Goal: Answer question/provide support

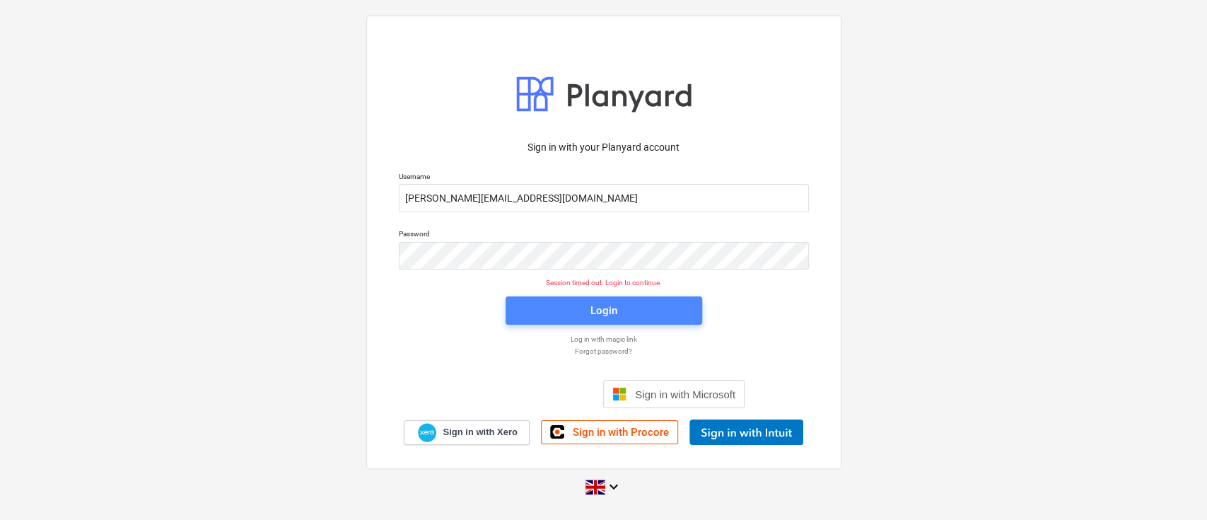
click at [618, 305] on span "Login" at bounding box center [603, 310] width 163 height 18
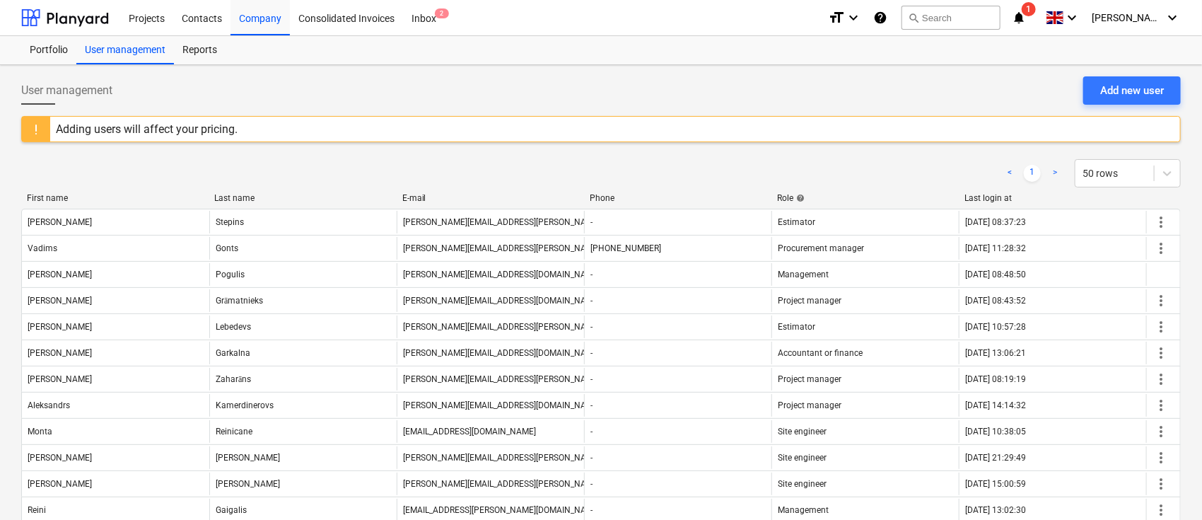
click at [1026, 21] on icon "notifications" at bounding box center [1019, 17] width 14 height 17
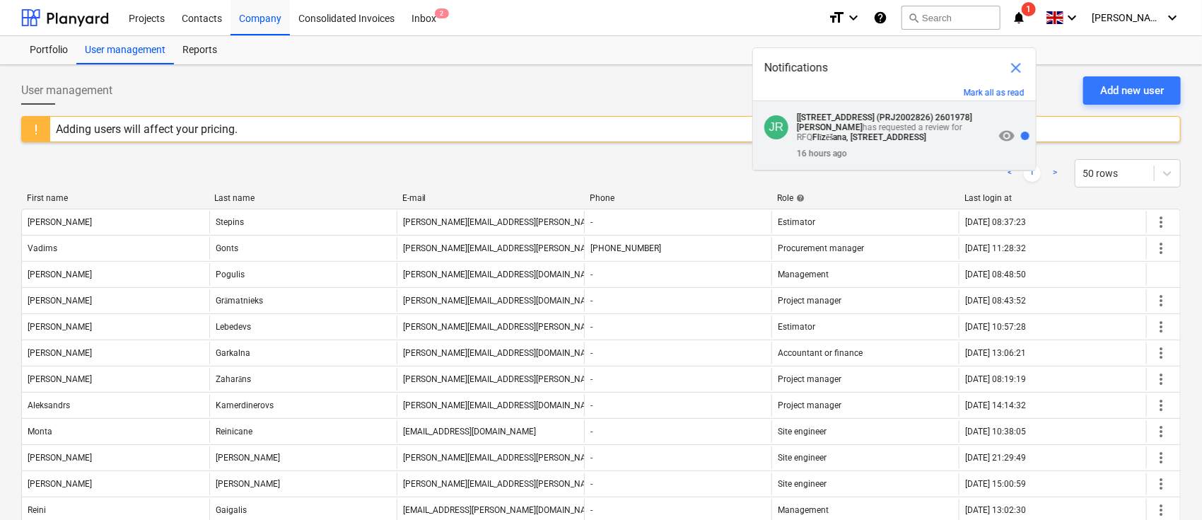
click at [910, 117] on strong "[[STREET_ADDRESS] (PRJ2002826) 2601978]" at bounding box center [884, 117] width 175 height 10
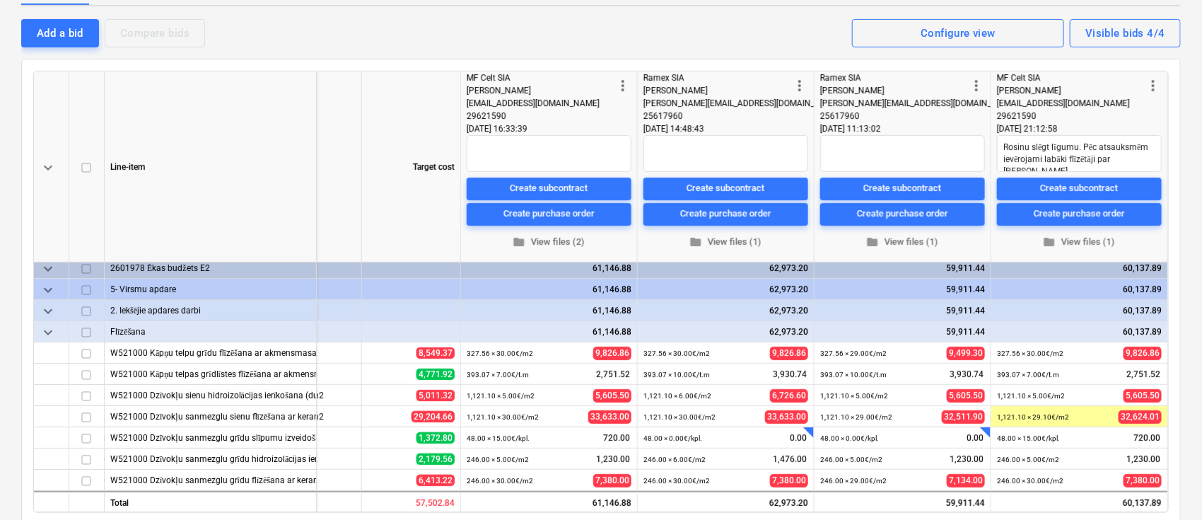
scroll to position [254, 0]
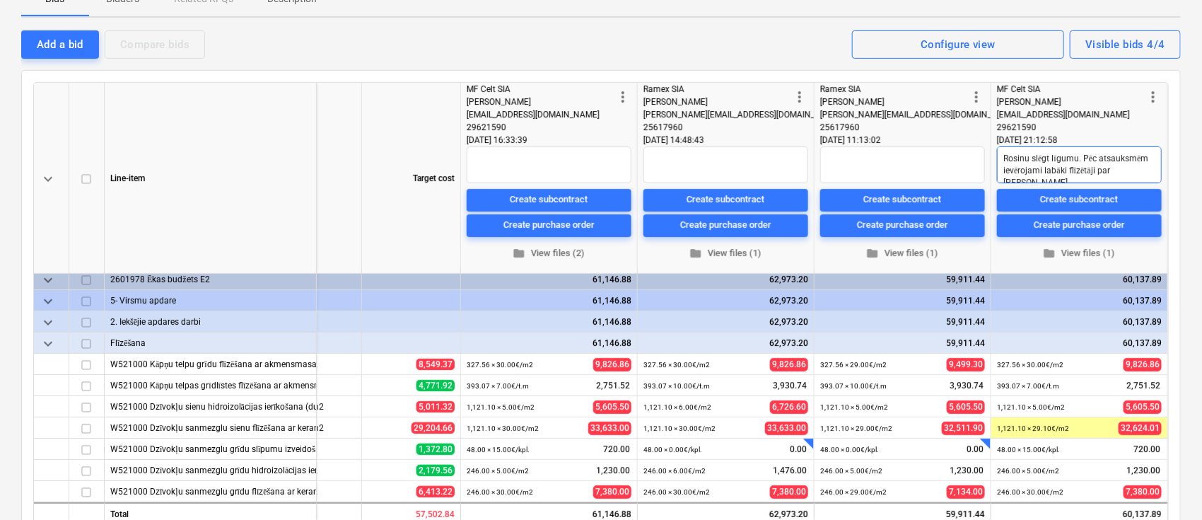
click at [1137, 170] on textarea "Rosinu slēgt līgumu. Pēc atsauksmēm ievērojami labāki flīzētāji par [PERSON_NAM…" at bounding box center [1079, 164] width 165 height 37
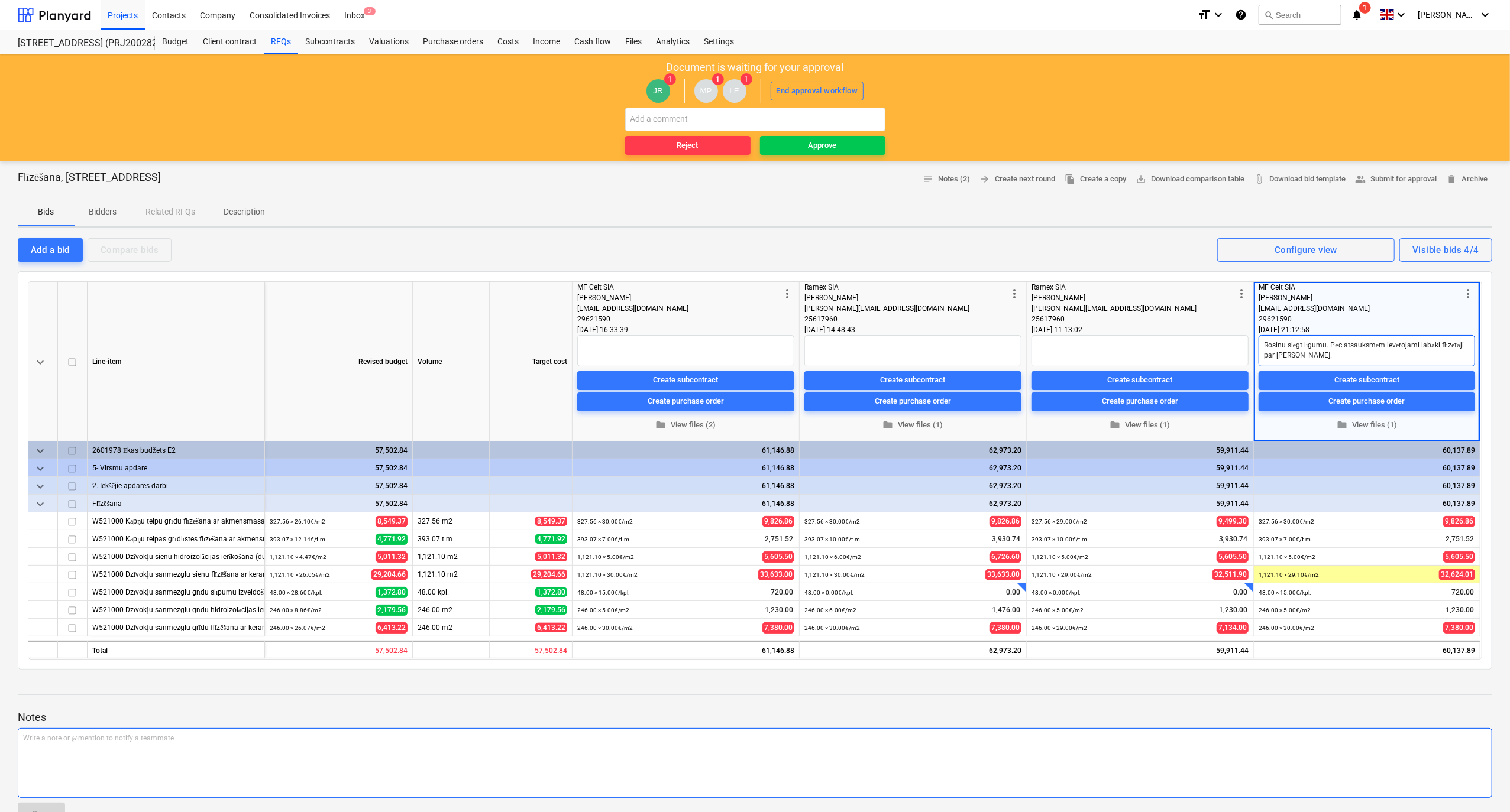
scroll to position [0, 0]
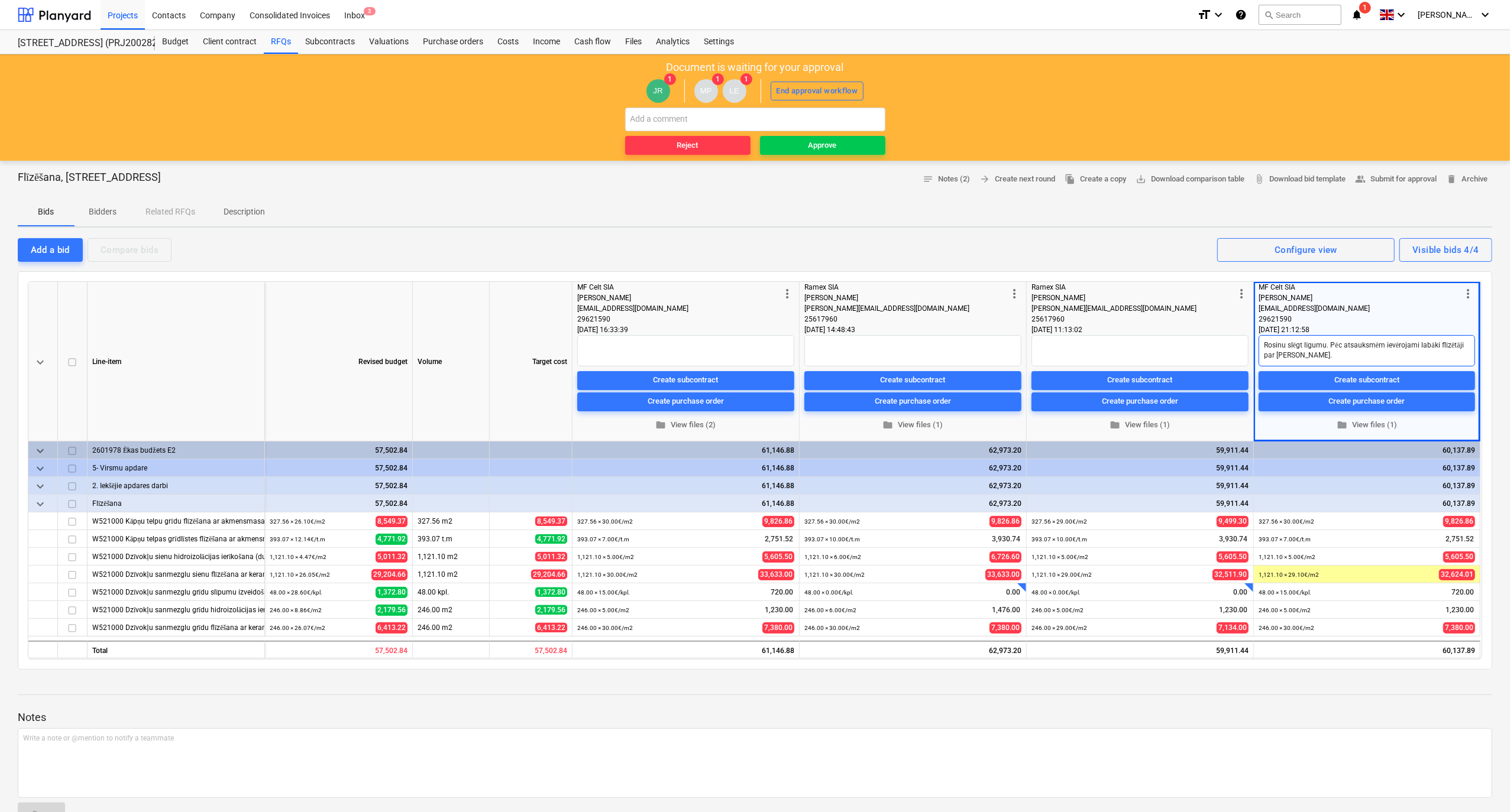
type textarea "x"
click at [50, 18] on div at bounding box center [54, 14] width 74 height 29
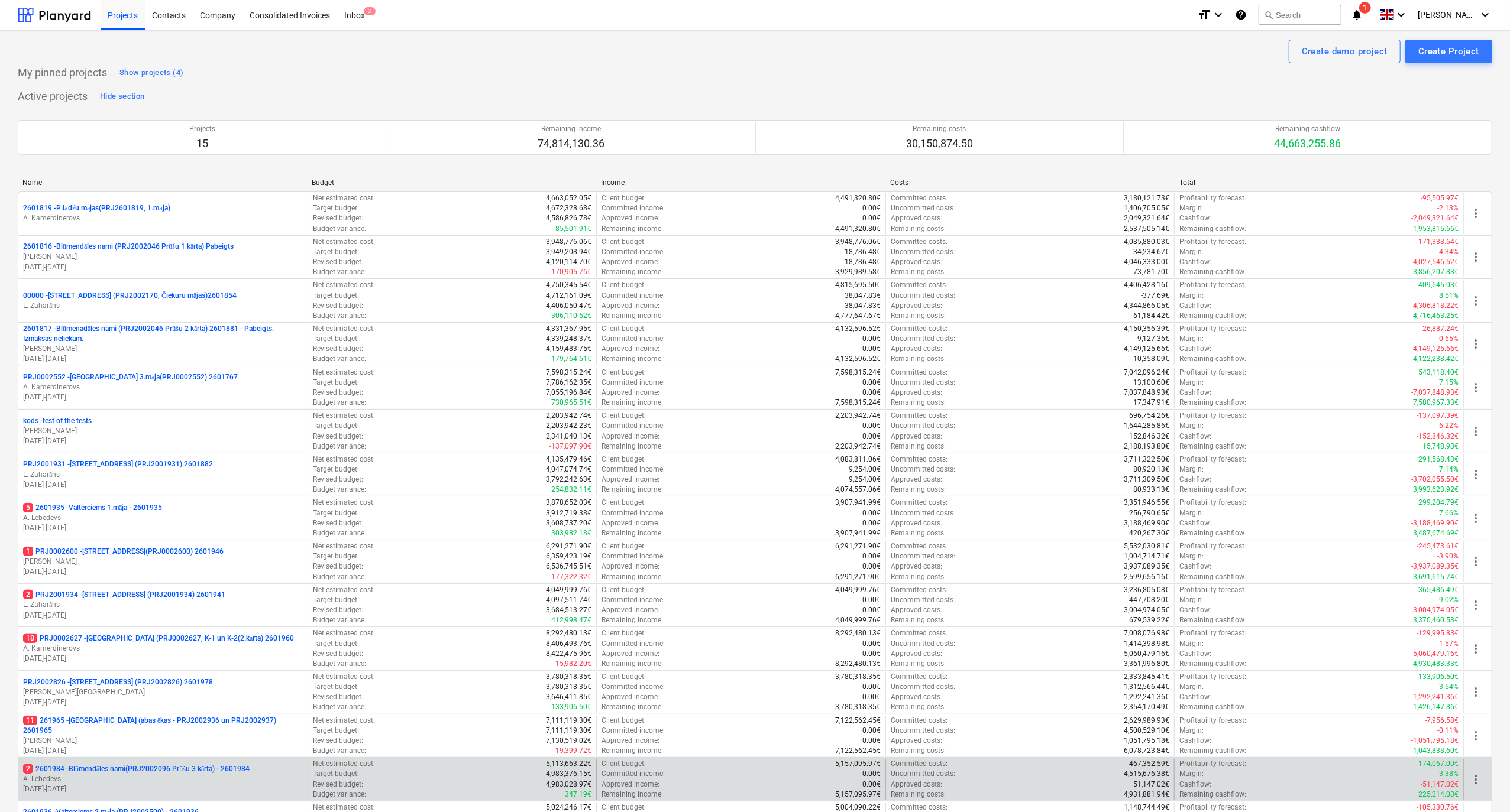
click at [1009, 14] on icon "notifications" at bounding box center [1357, 14] width 12 height 14
click at [926, 51] on div "Create demo project Create Project" at bounding box center [755, 51] width 1474 height 23
